Goal: Transaction & Acquisition: Download file/media

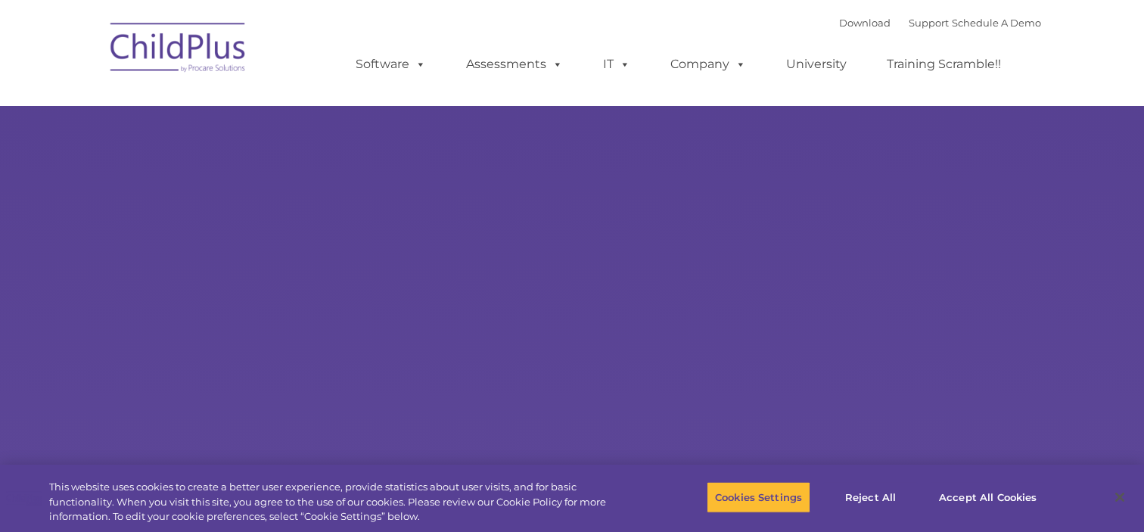
select select "MEDIUM"
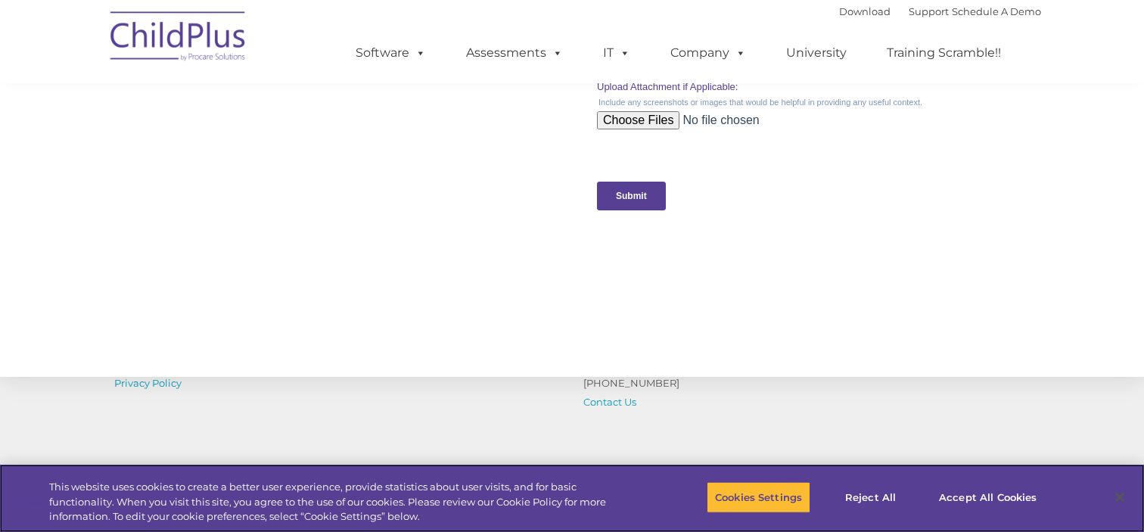
scroll to position [1696, 0]
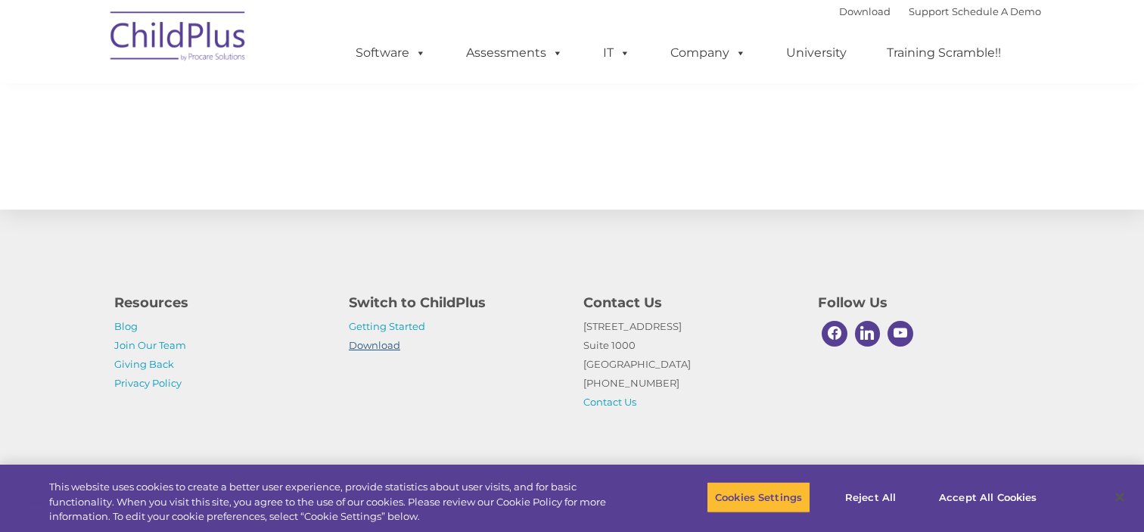
click at [372, 344] on link "Download" at bounding box center [374, 345] width 51 height 12
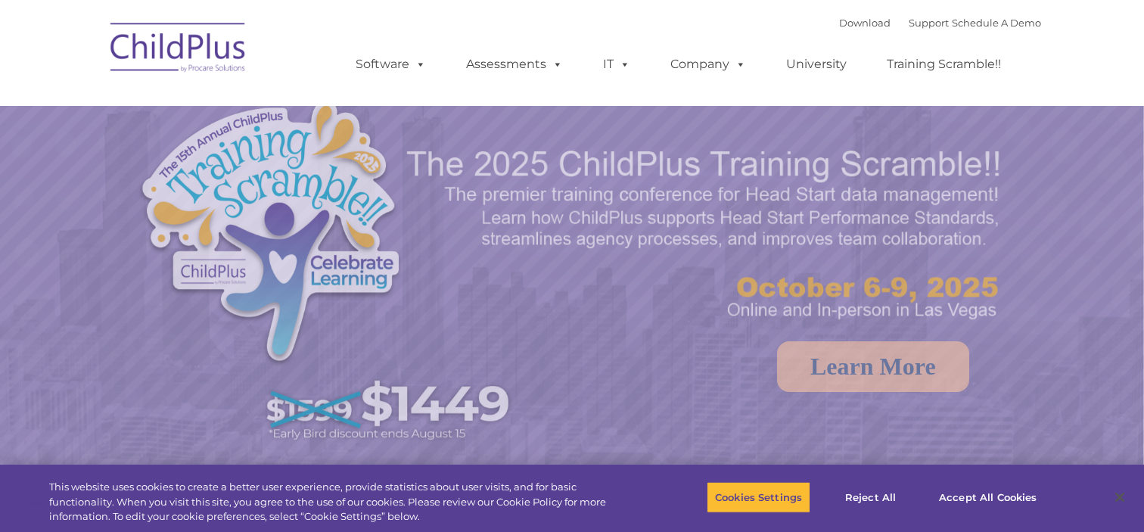
select select "MEDIUM"
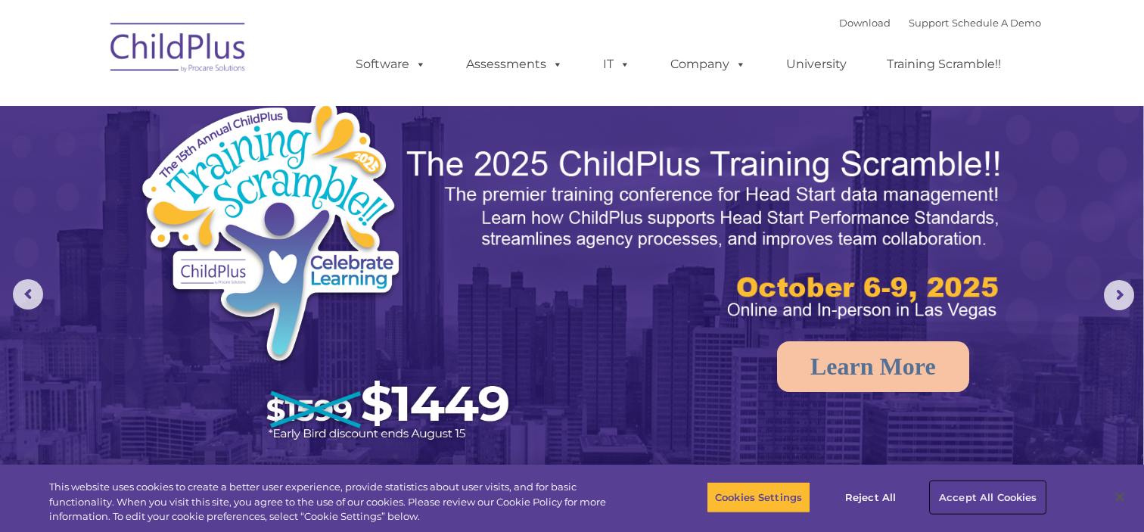
click at [974, 499] on button "Accept All Cookies" at bounding box center [988, 497] width 114 height 32
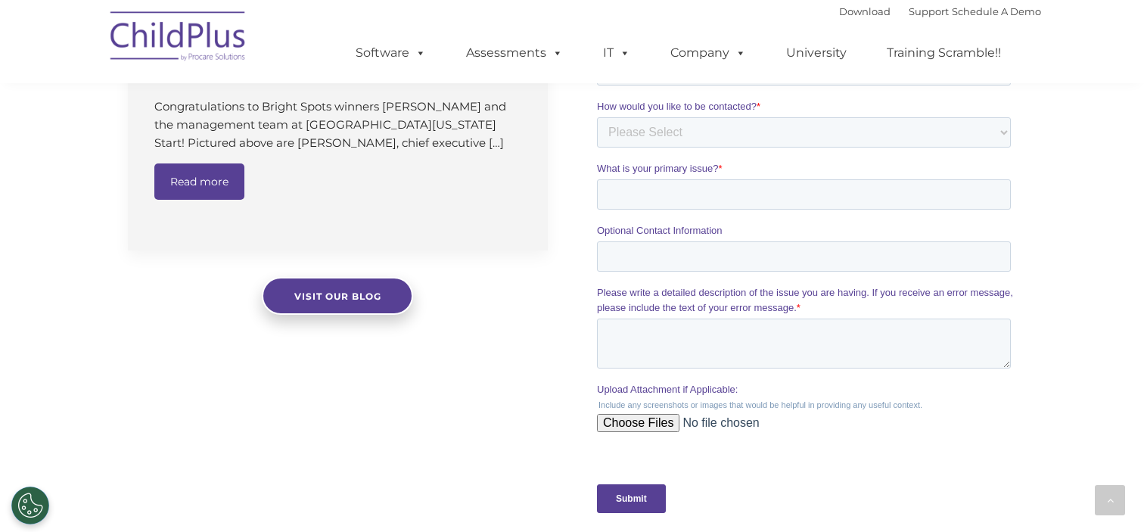
scroll to position [1223, 0]
